Goal: Task Accomplishment & Management: Manage account settings

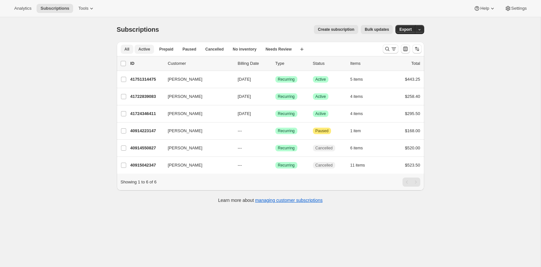
click at [145, 48] on span "Active" at bounding box center [145, 49] width 12 height 5
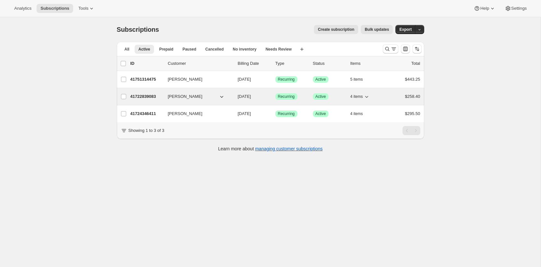
click at [141, 95] on p "41722839083" at bounding box center [146, 96] width 32 height 6
